Goal: Find specific page/section: Find specific page/section

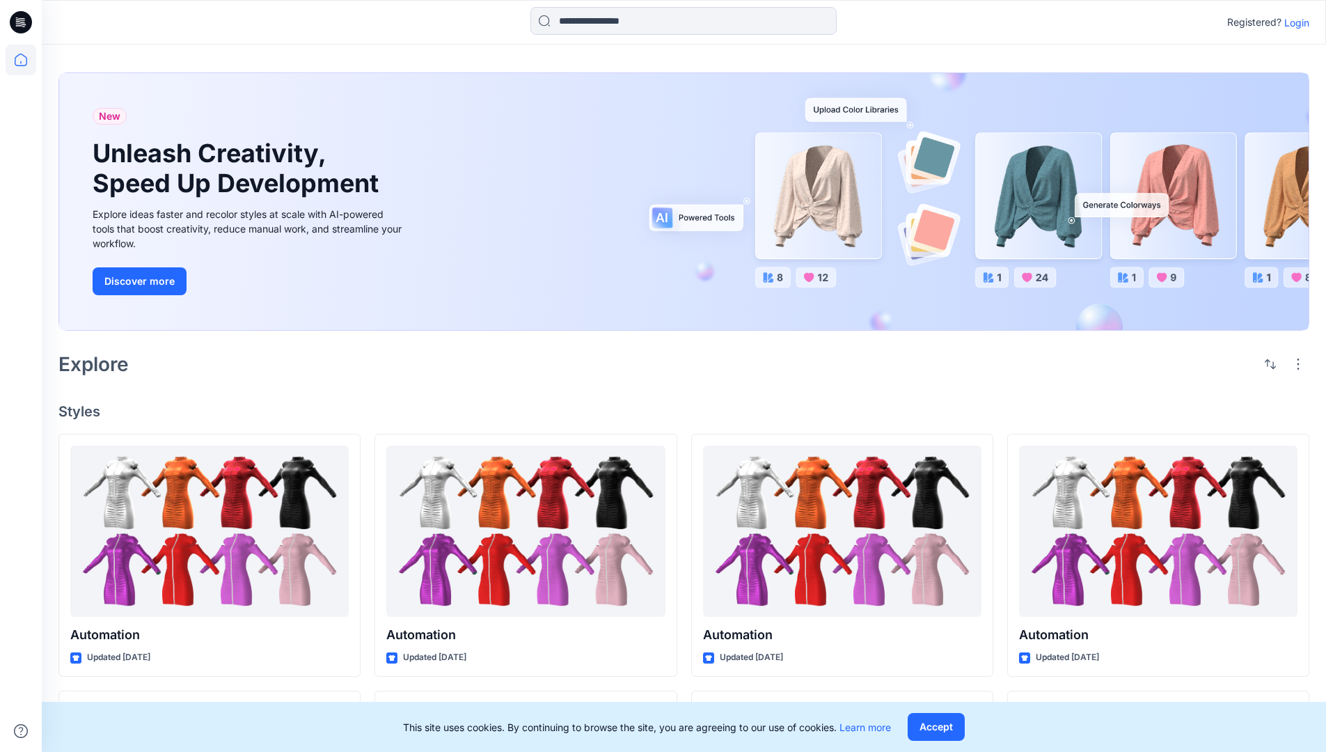
click at [777, 72] on div "New Unleash Creativity, Speed Up Development Explore ideas faster and recolor s…" at bounding box center [683, 204] width 1251 height 286
click at [101, 363] on h2 "Explore" at bounding box center [93, 364] width 70 height 22
click at [81, 407] on h4 "Styles" at bounding box center [683, 411] width 1251 height 17
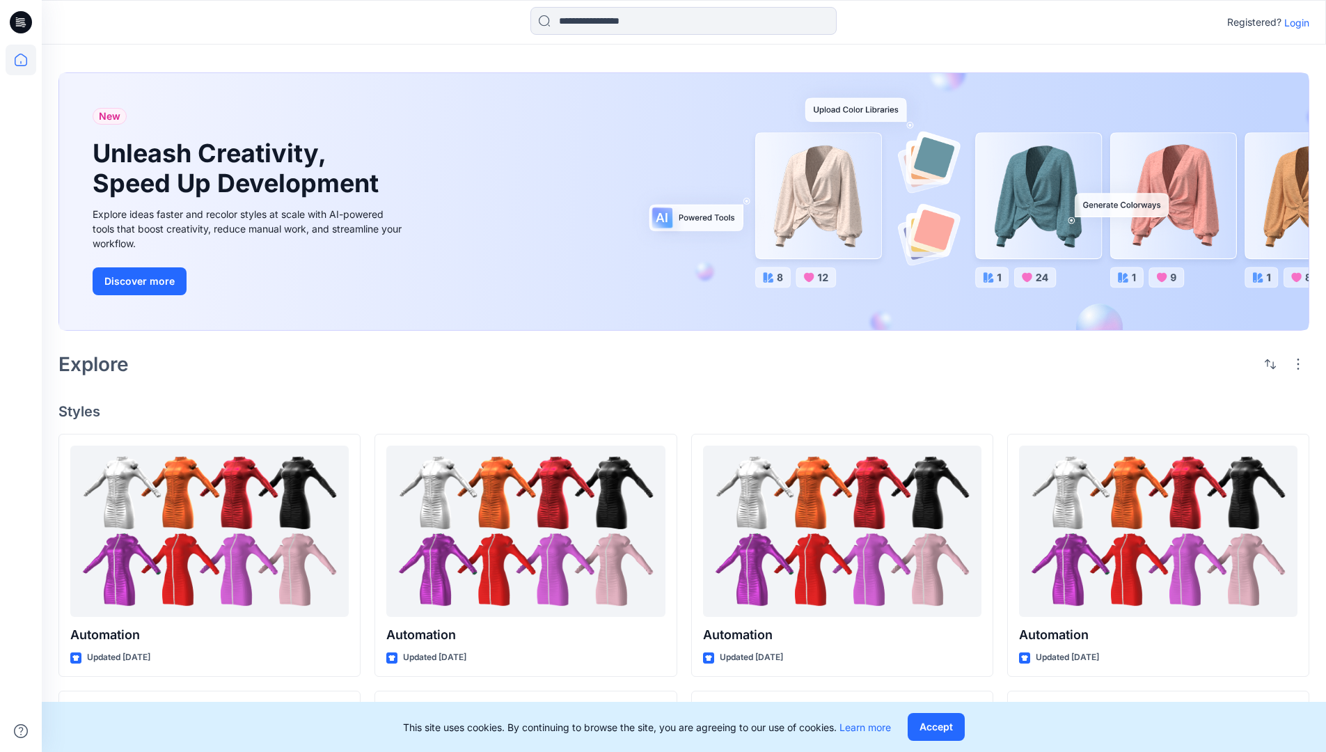
click at [81, 407] on h4 "Styles" at bounding box center [683, 411] width 1251 height 17
click at [196, 386] on div "New Unleash Creativity, Speed Up Development Explore ideas faster and recolor s…" at bounding box center [684, 651] width 1284 height 1213
click at [1251, 19] on p "Registered?" at bounding box center [1254, 22] width 54 height 17
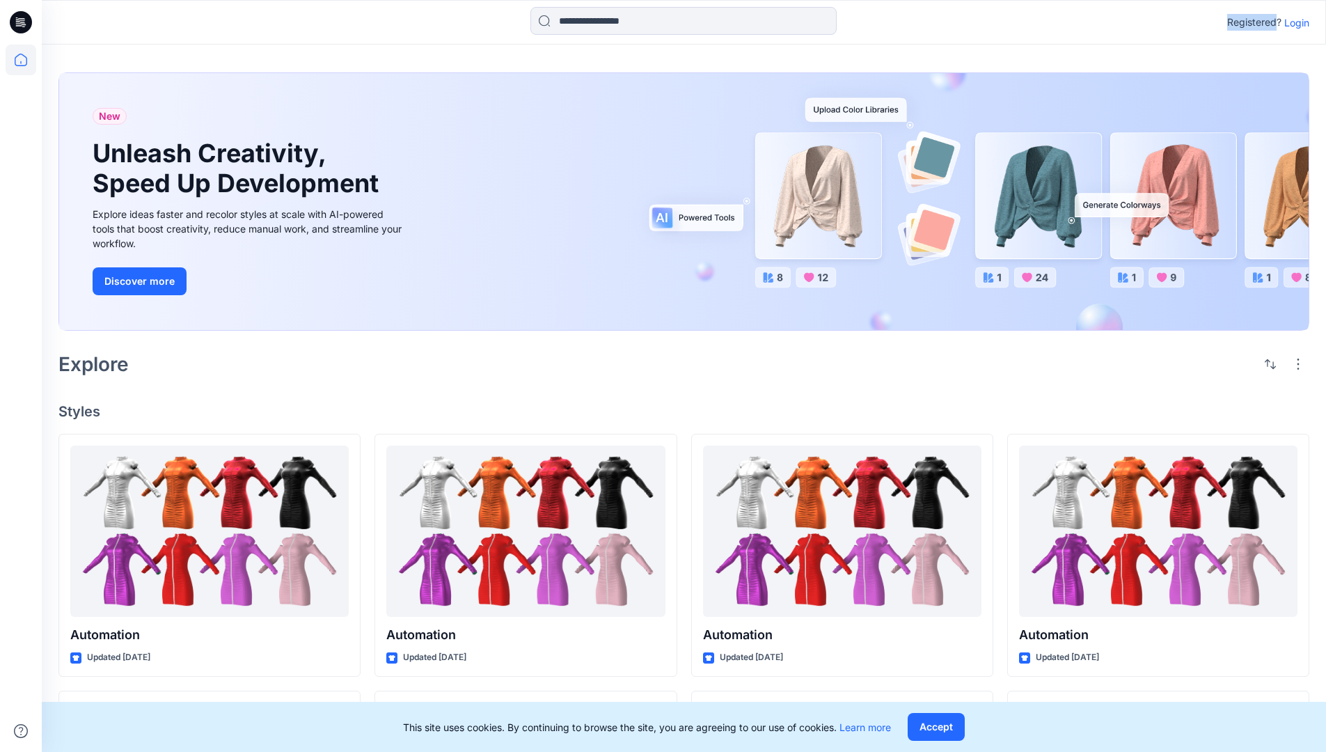
click at [1251, 19] on p "Registered?" at bounding box center [1254, 22] width 54 height 17
click at [1171, 23] on div "Registered? Login" at bounding box center [684, 22] width 1284 height 31
click at [1316, 23] on div "Registered? Login" at bounding box center [684, 22] width 1284 height 31
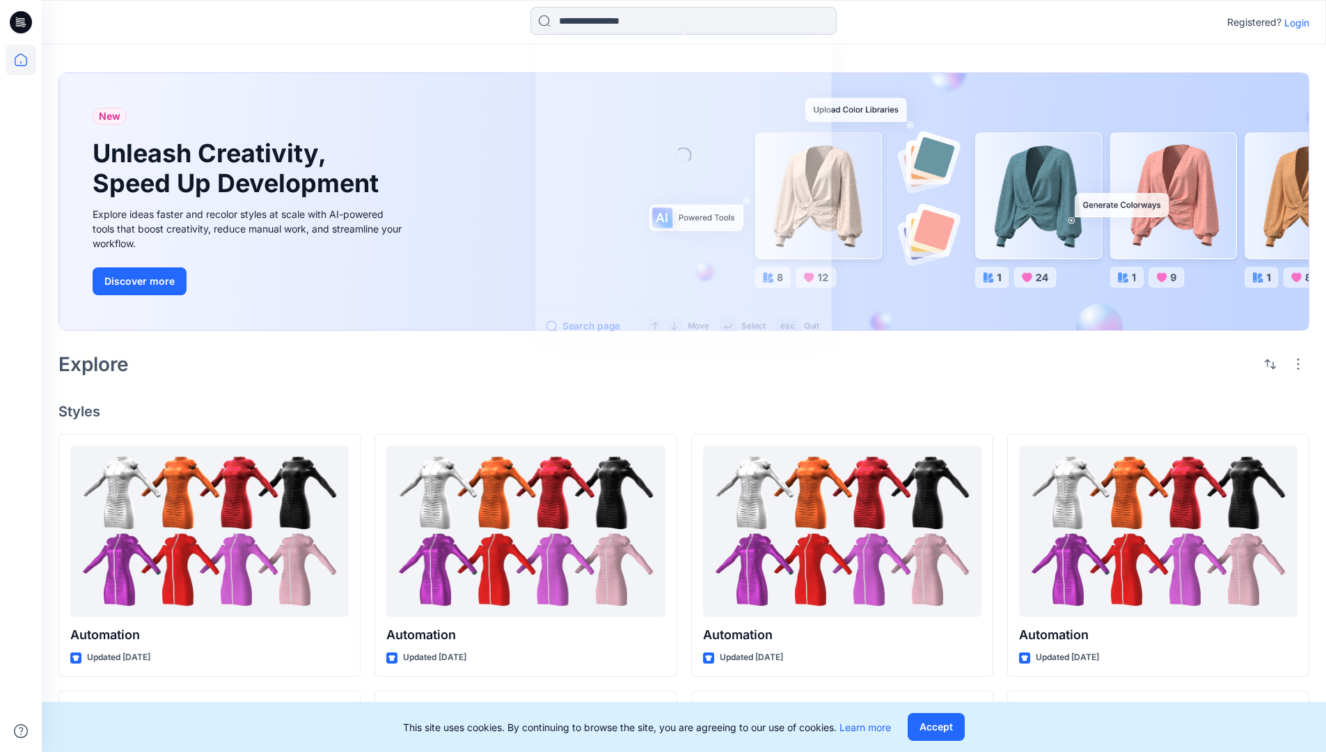
click at [583, 26] on input at bounding box center [683, 21] width 306 height 28
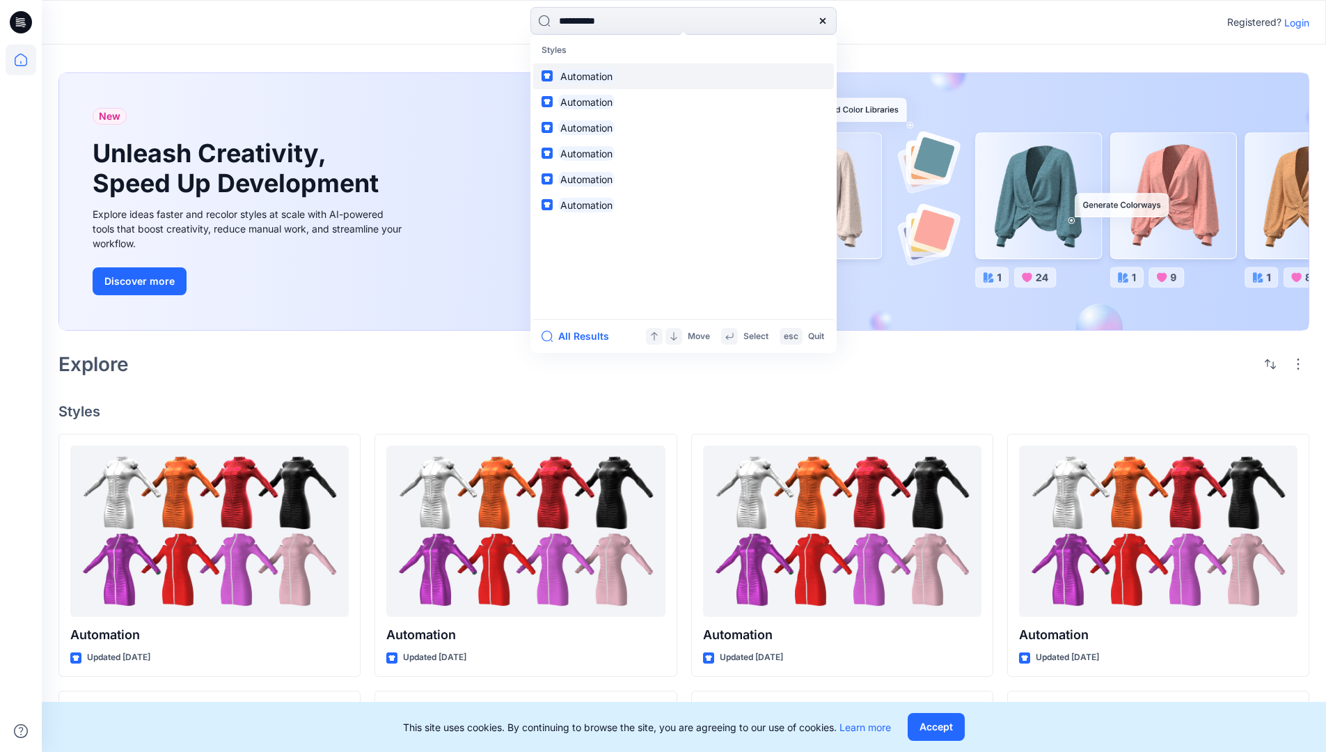
type input "**********"
click at [592, 74] on mark "Automation" at bounding box center [586, 76] width 56 height 16
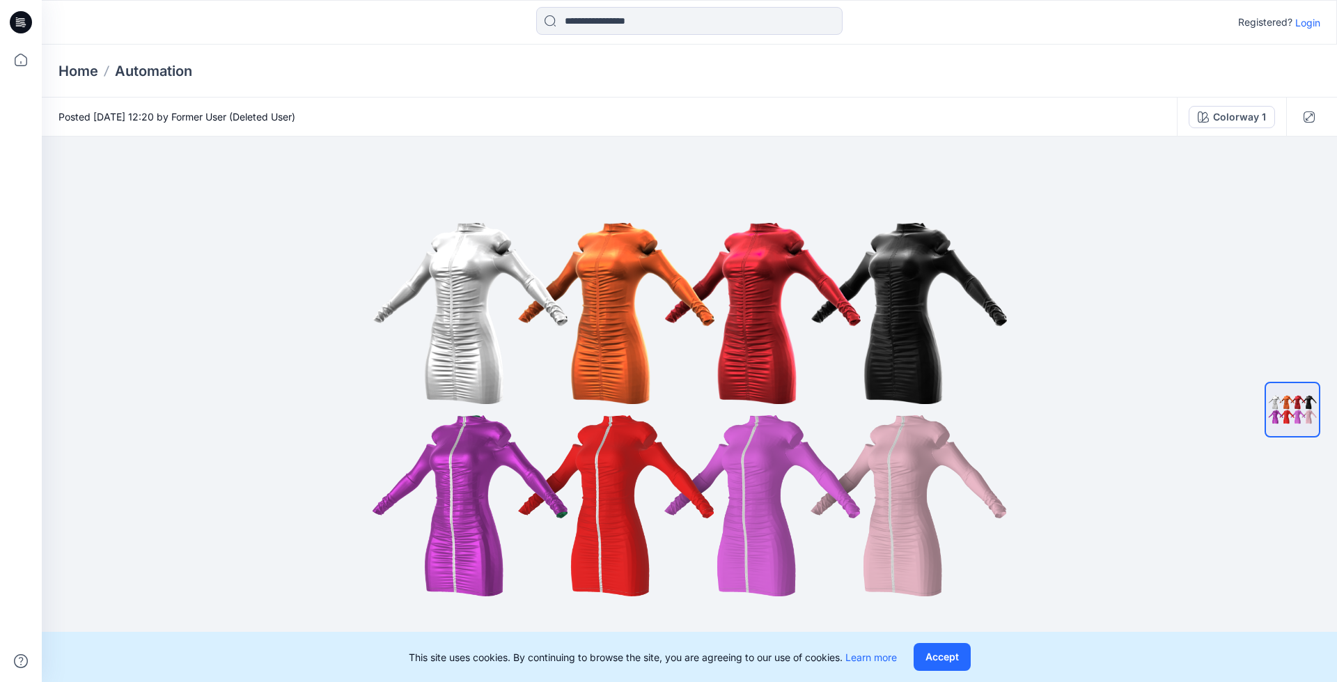
click at [164, 70] on p "Automation" at bounding box center [153, 70] width 77 height 19
click at [21, 22] on icon at bounding box center [23, 22] width 6 height 1
